Goal: Information Seeking & Learning: Compare options

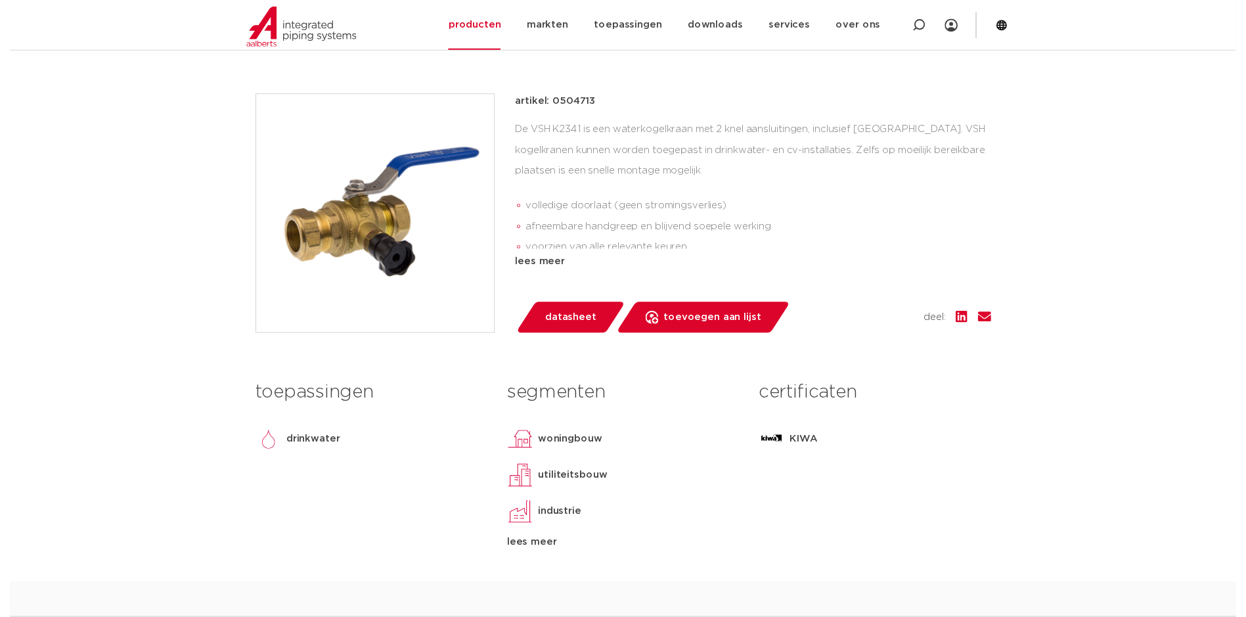
scroll to position [271, 0]
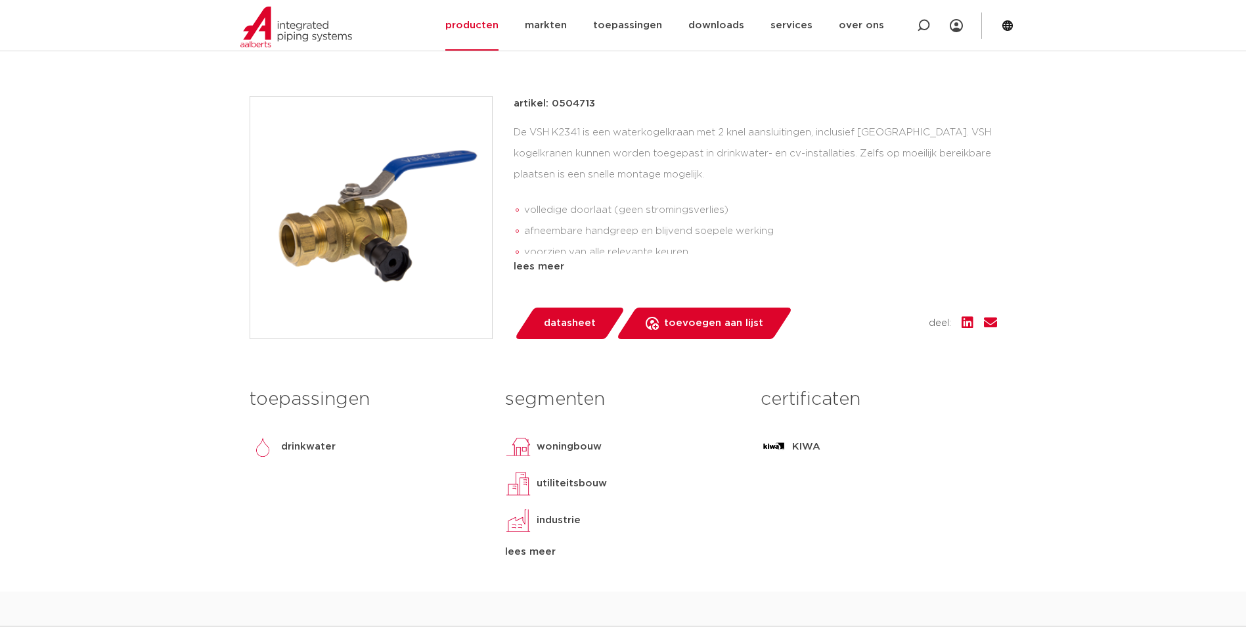
click at [571, 324] on span "datasheet" at bounding box center [570, 323] width 52 height 21
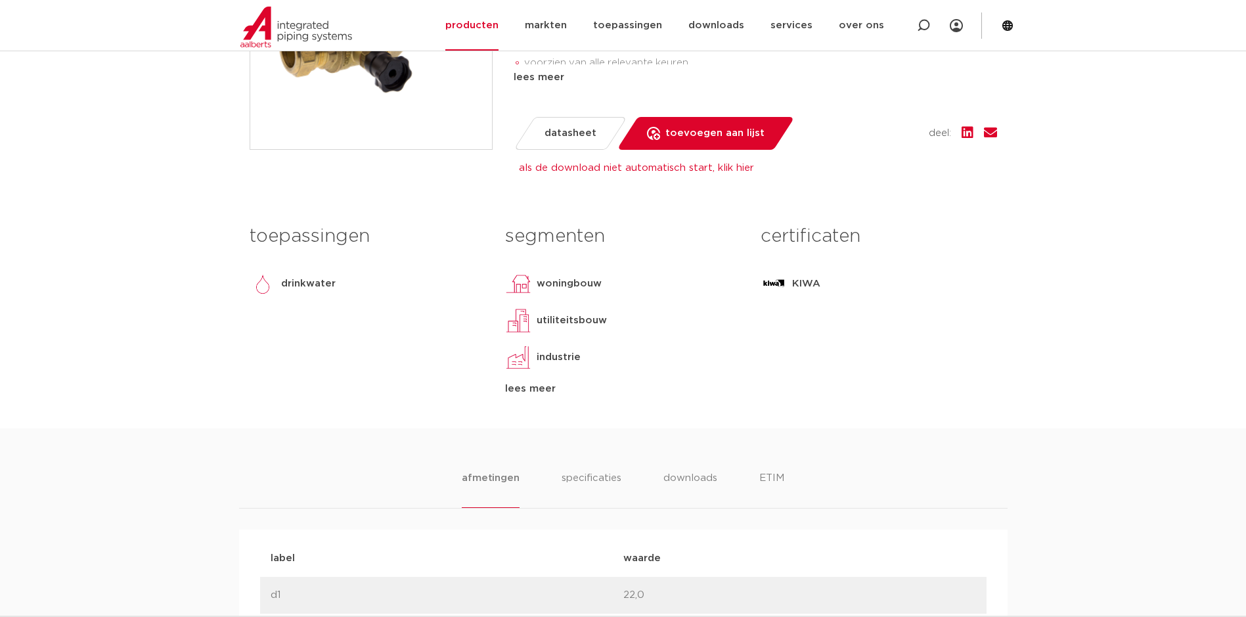
scroll to position [0, 0]
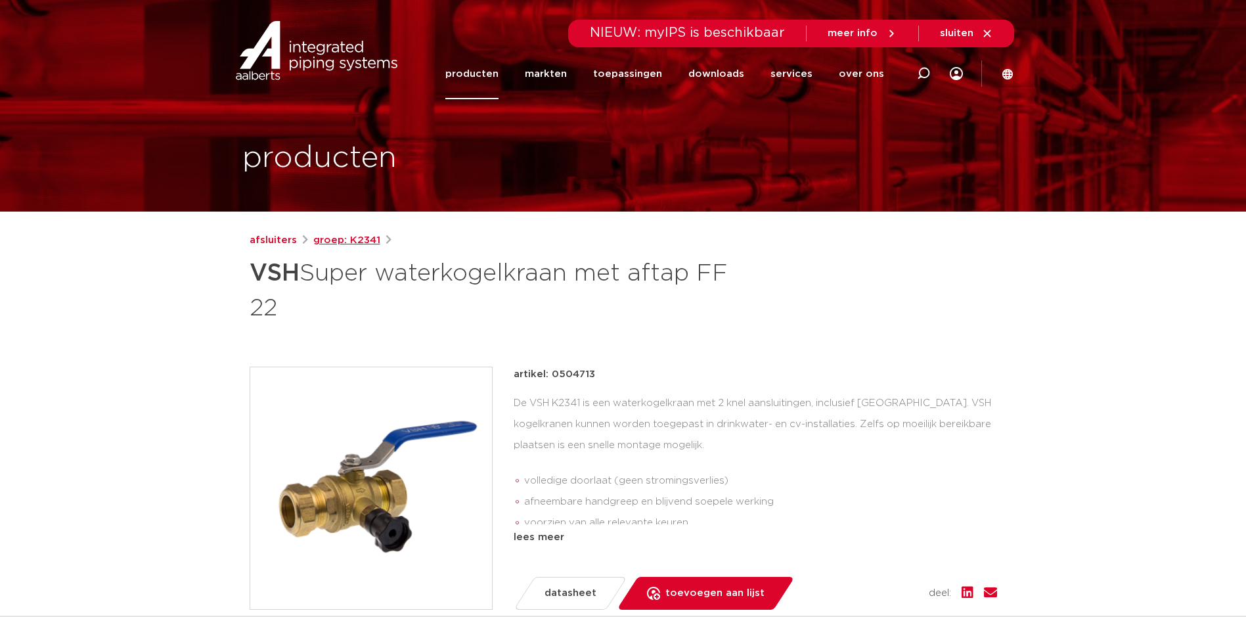
click at [345, 242] on link "groep: K2341" at bounding box center [346, 240] width 67 height 16
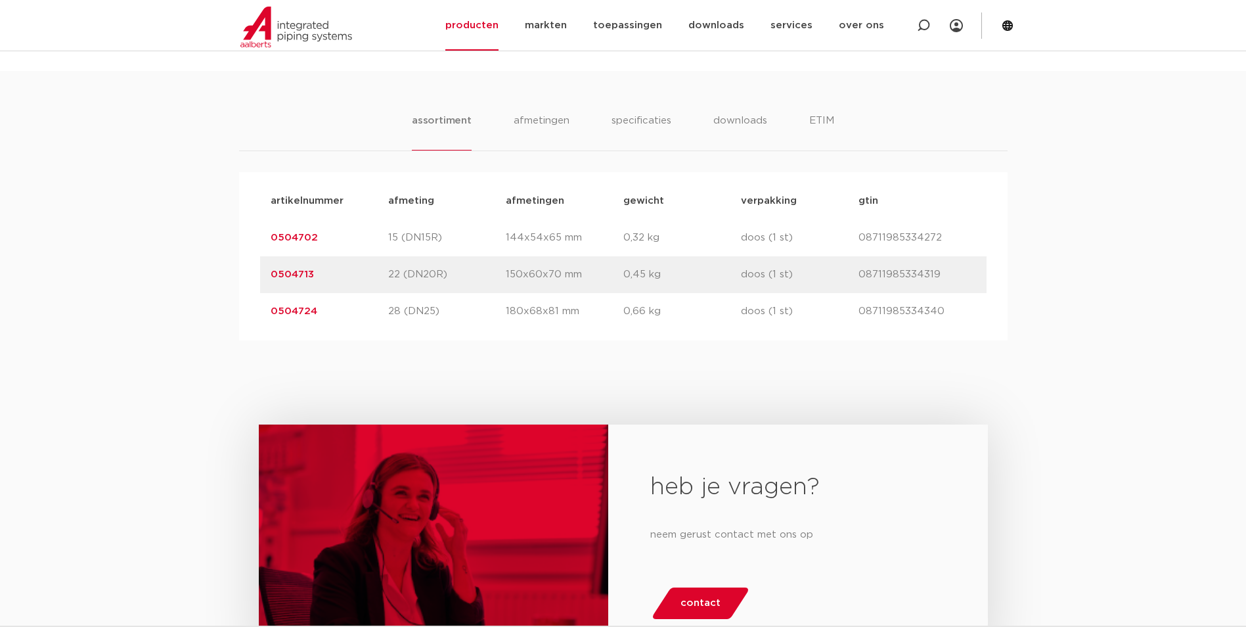
scroll to position [788, 0]
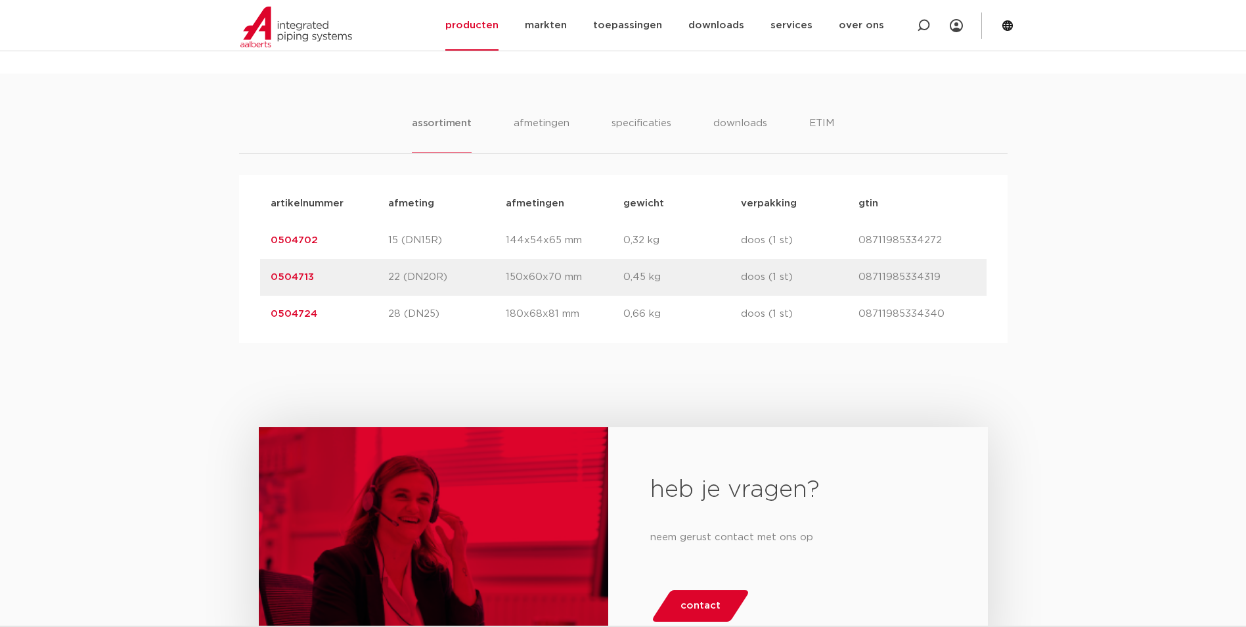
click at [407, 351] on div "heb je vragen? neem gerust contact met ons op contact" at bounding box center [623, 556] width 1246 height 426
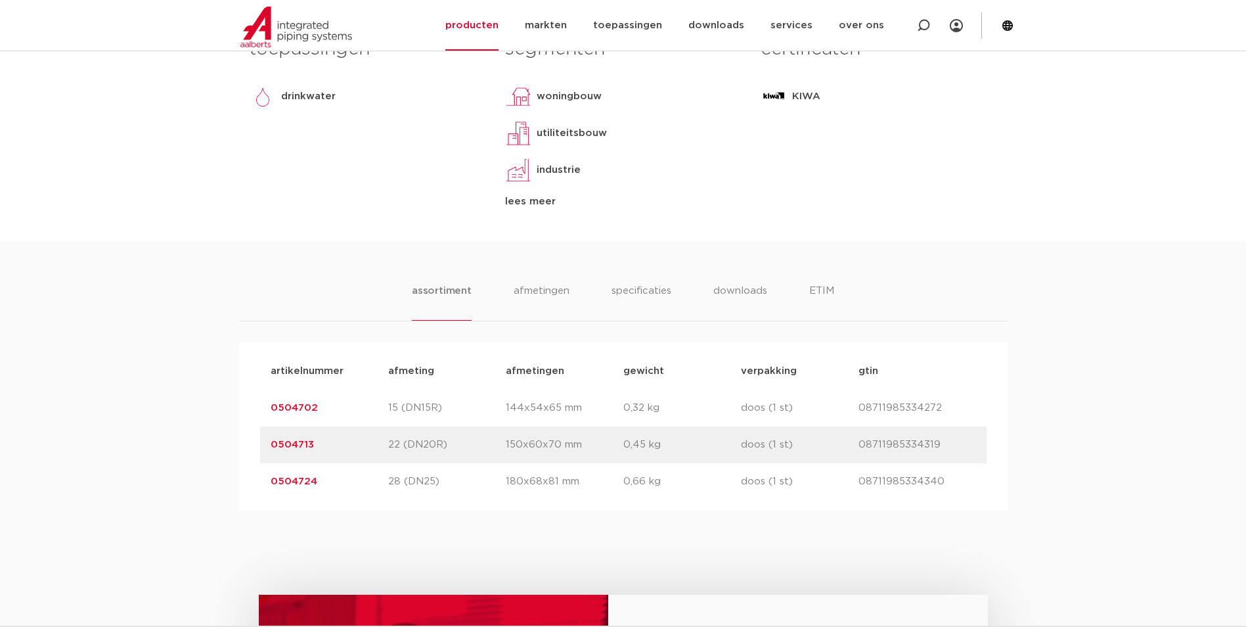
scroll to position [657, 0]
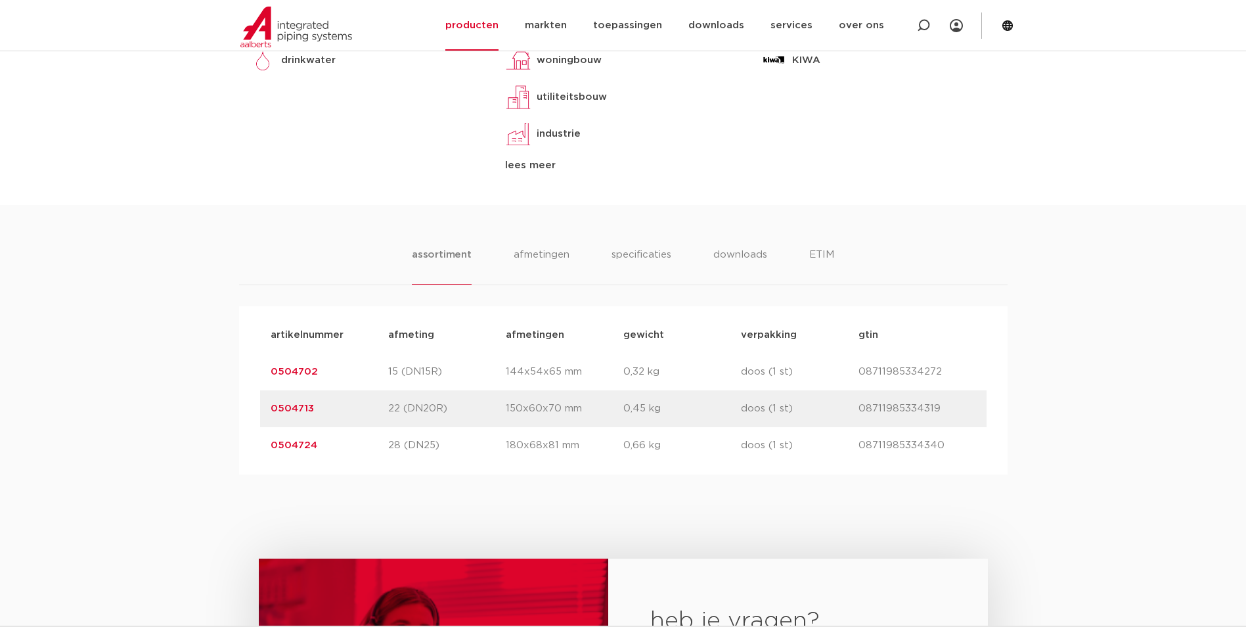
click at [307, 450] on link "0504724" at bounding box center [294, 445] width 47 height 10
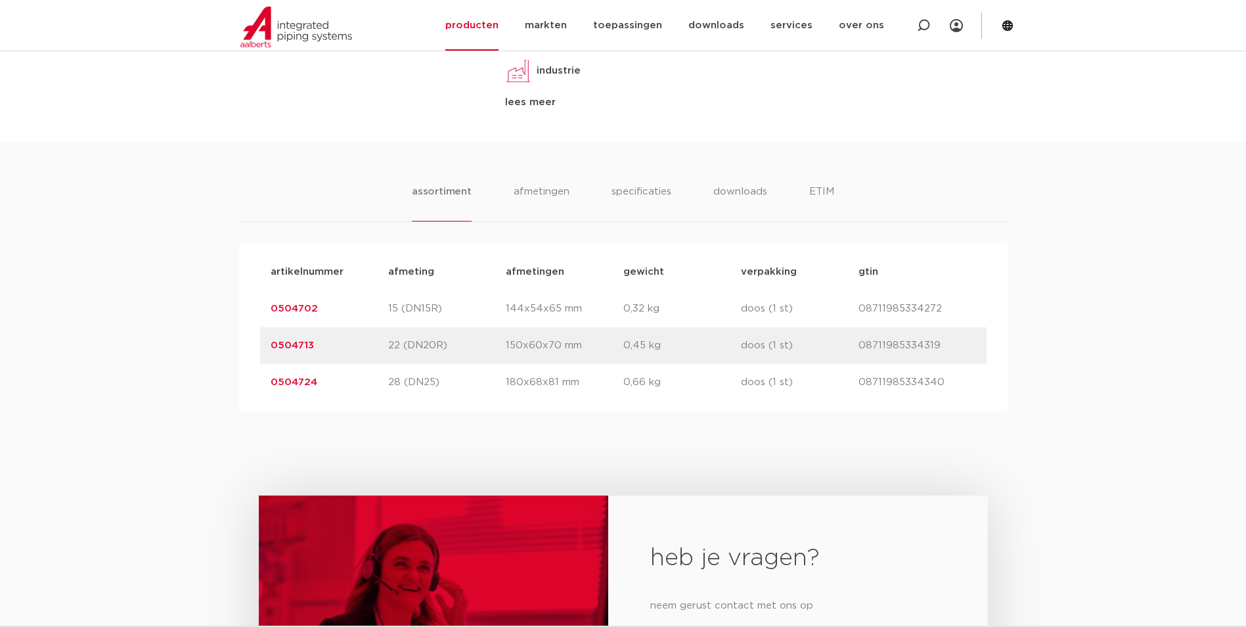
scroll to position [705, 0]
